Goal: Information Seeking & Learning: Learn about a topic

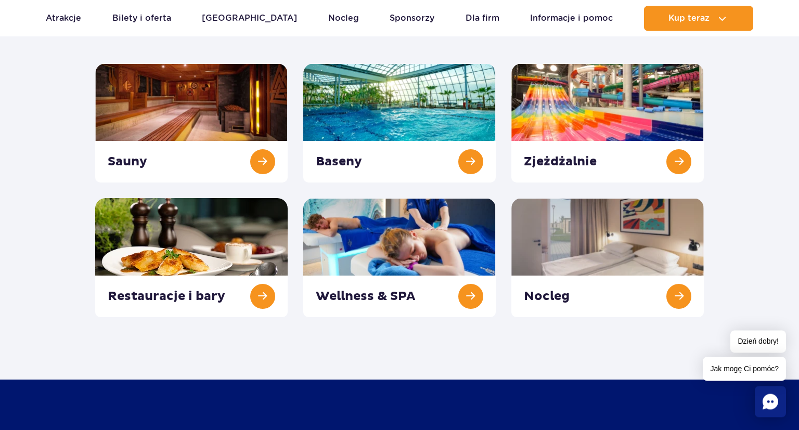
scroll to position [164, 0]
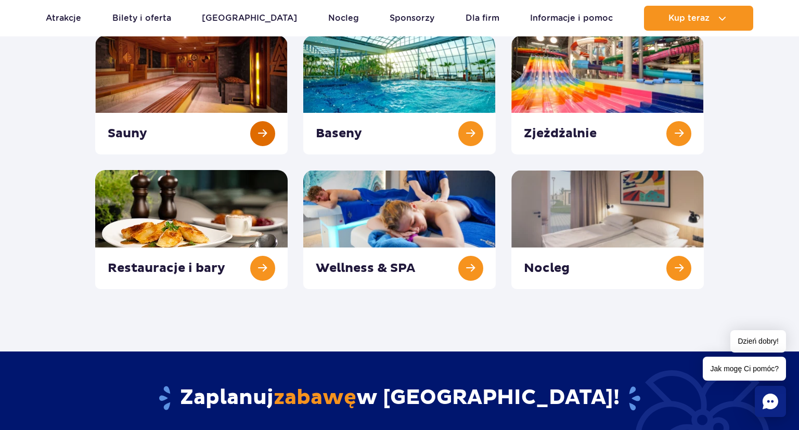
click at [193, 92] on link at bounding box center [191, 94] width 193 height 119
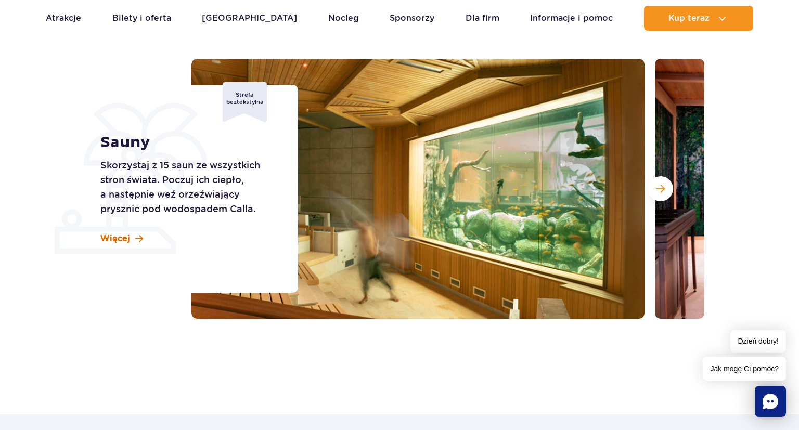
click at [109, 236] on span "Więcej" at bounding box center [115, 238] width 30 height 11
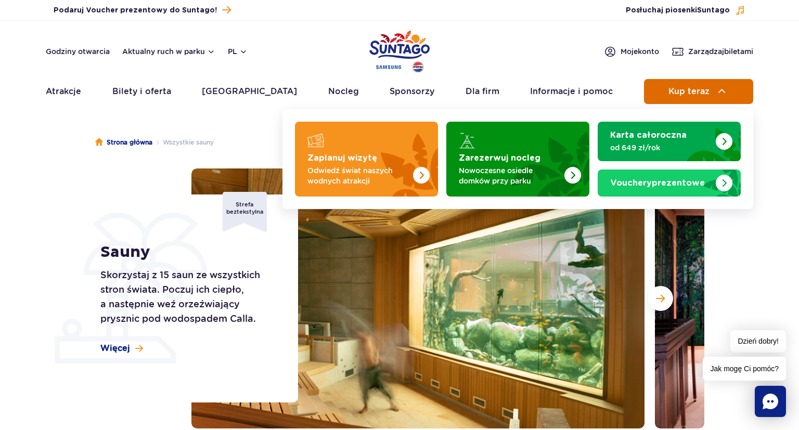
click at [720, 93] on img at bounding box center [722, 91] width 12 height 12
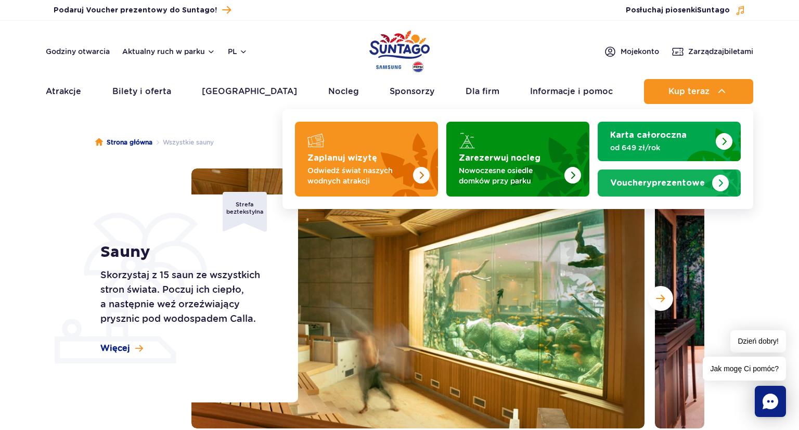
click at [690, 185] on strong "Vouchery prezentowe" at bounding box center [658, 183] width 95 height 8
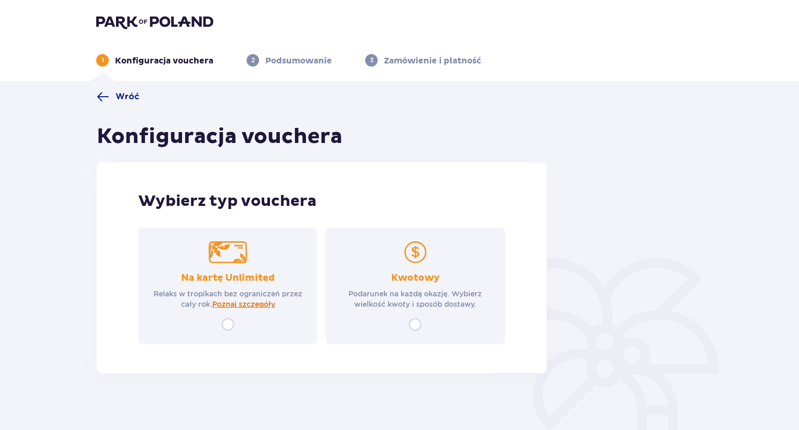
click at [248, 301] on span "Poznaj szczegóły" at bounding box center [243, 304] width 63 height 10
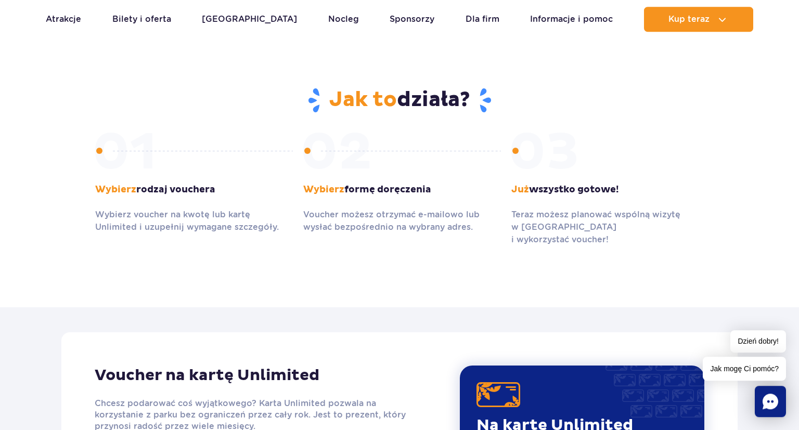
scroll to position [464, 0]
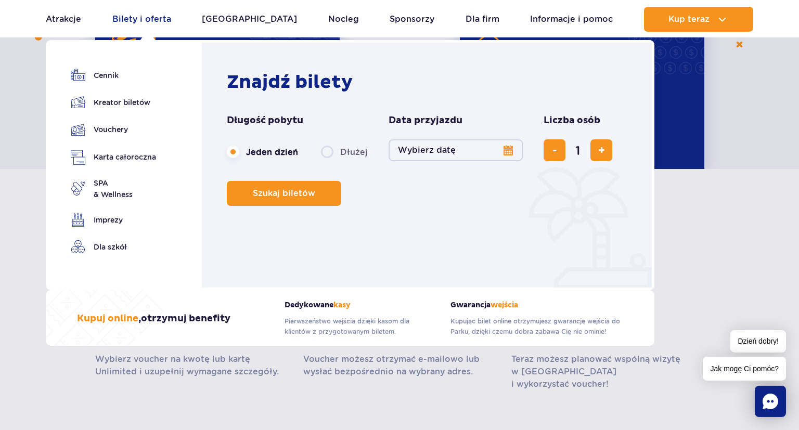
click at [162, 18] on link "Bilety i oferta" at bounding box center [141, 19] width 59 height 25
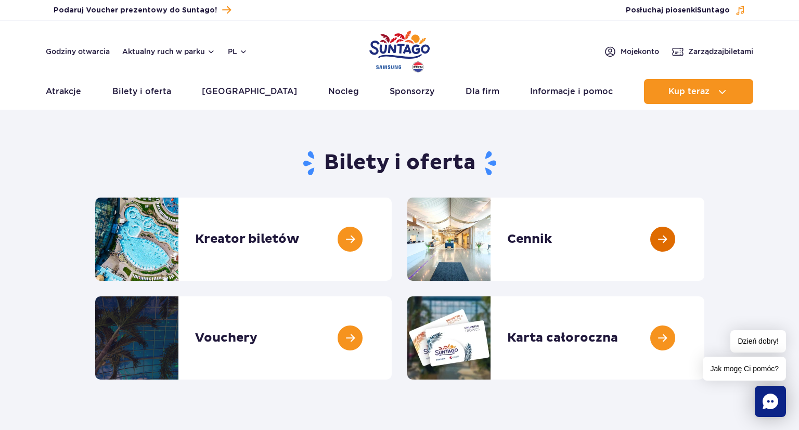
click at [705, 244] on link at bounding box center [705, 239] width 0 height 83
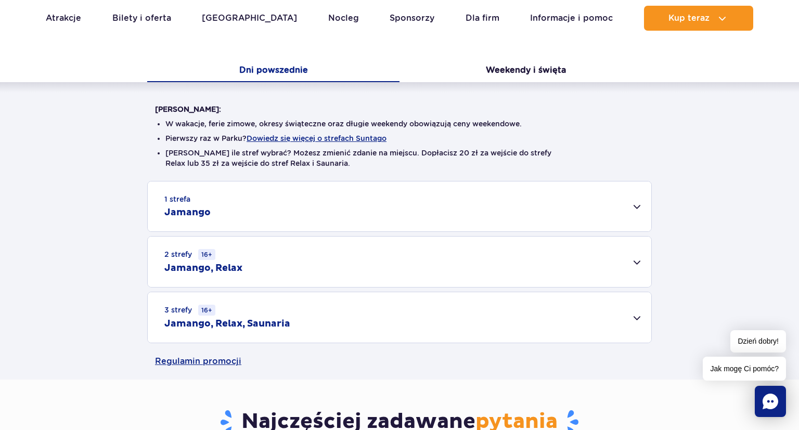
scroll to position [220, 0]
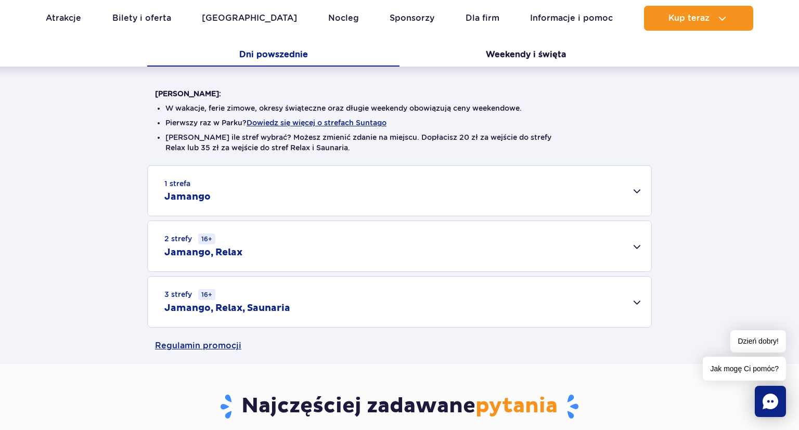
click at [639, 306] on div "3 strefy 16+ Jamango, Relax, Saunaria" at bounding box center [400, 302] width 504 height 50
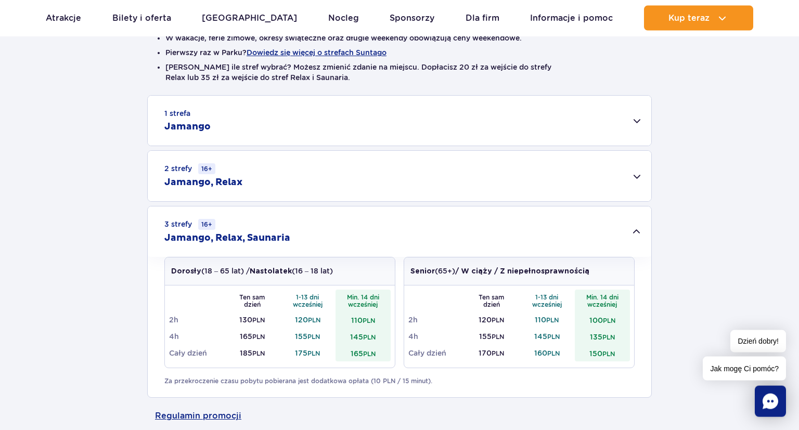
scroll to position [329, 0]
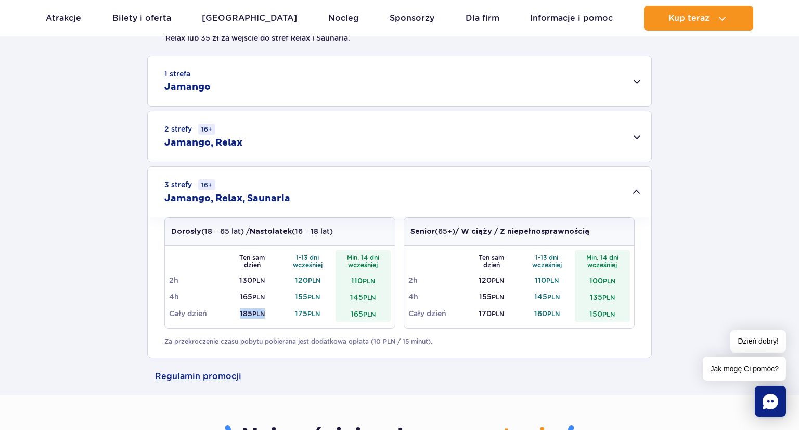
drag, startPoint x: 272, startPoint y: 311, endPoint x: 230, endPoint y: 314, distance: 42.2
click at [230, 314] on td "185 PLN" at bounding box center [253, 314] width 56 height 17
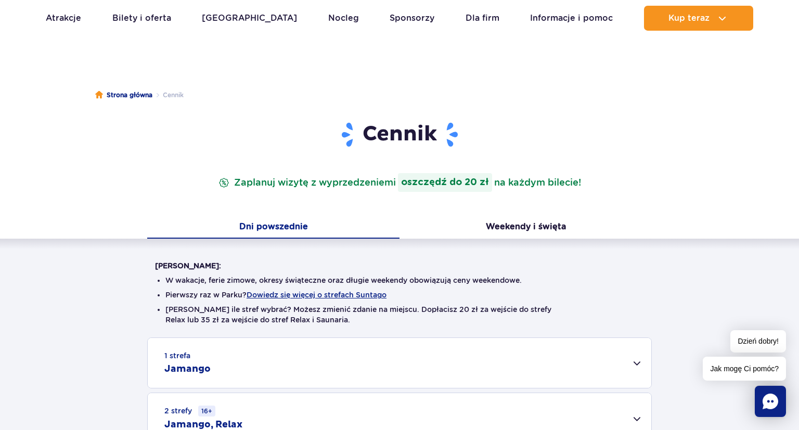
scroll to position [0, 0]
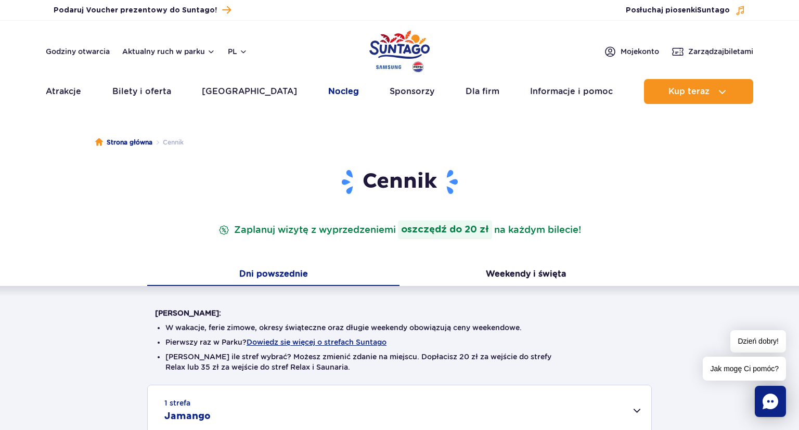
click at [328, 86] on link "Nocleg" at bounding box center [343, 91] width 31 height 25
